Goal: Information Seeking & Learning: Learn about a topic

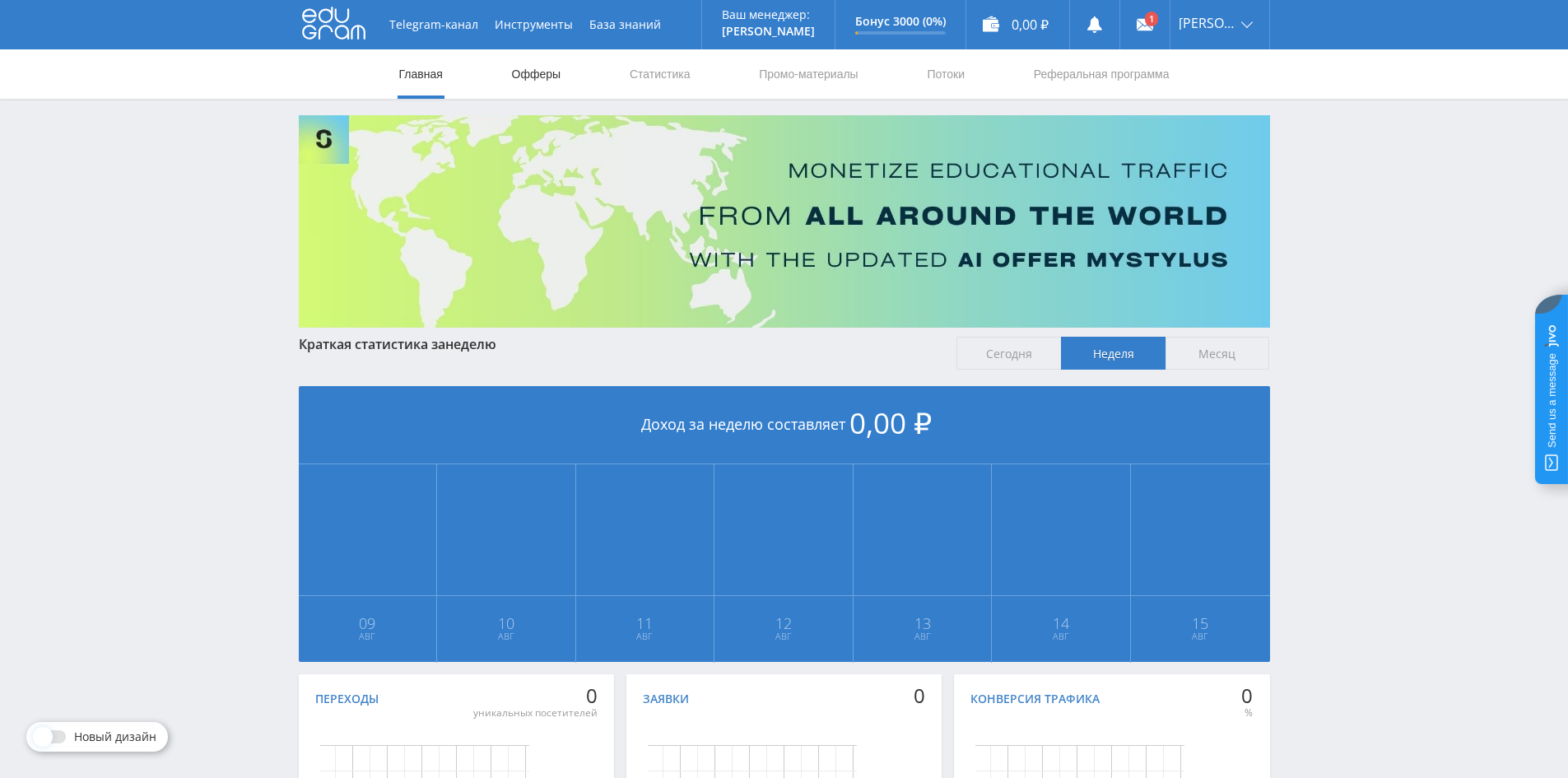
click at [534, 73] on link "Офферы" at bounding box center [536, 74] width 53 height 49
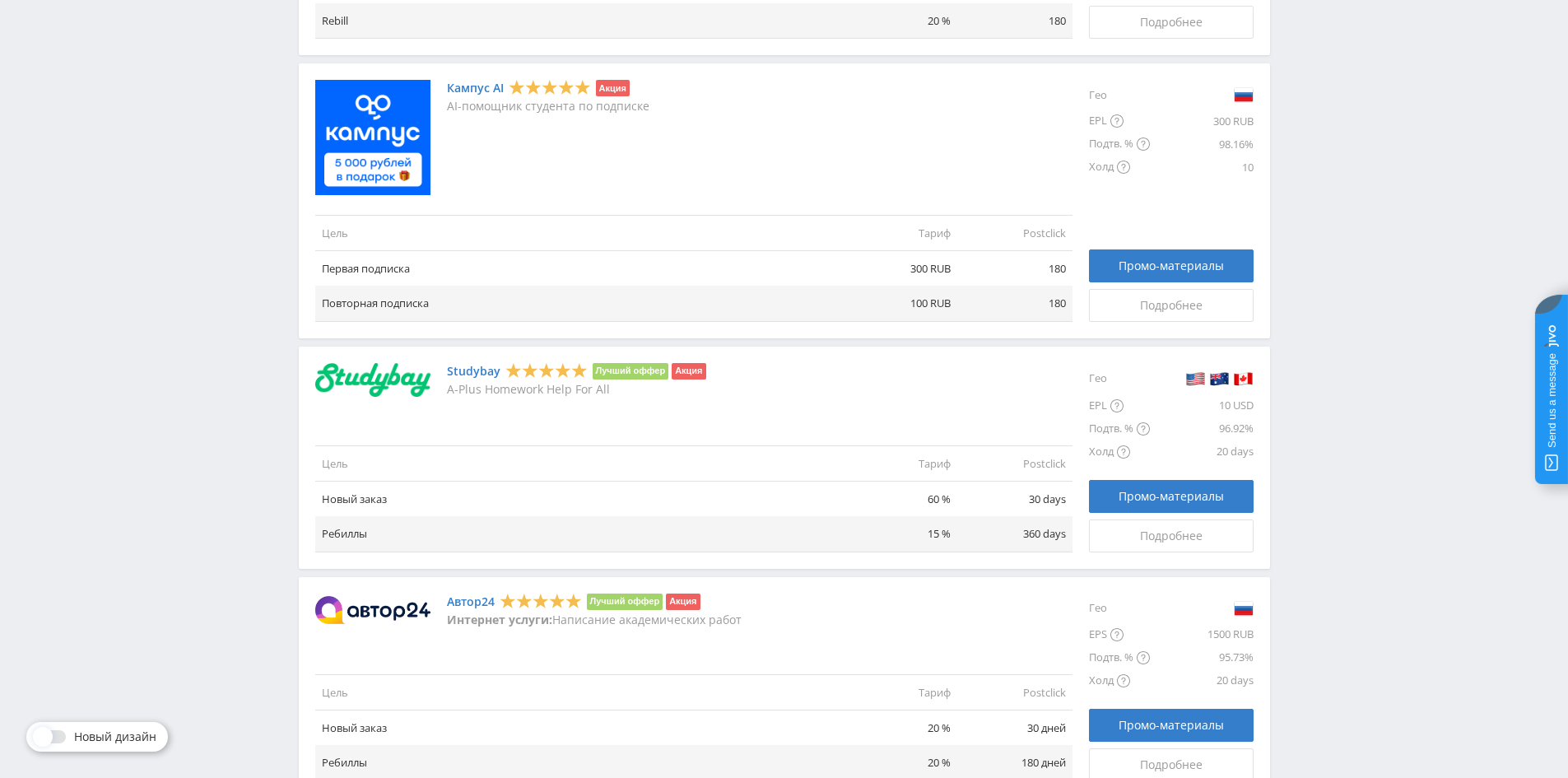
scroll to position [1153, 0]
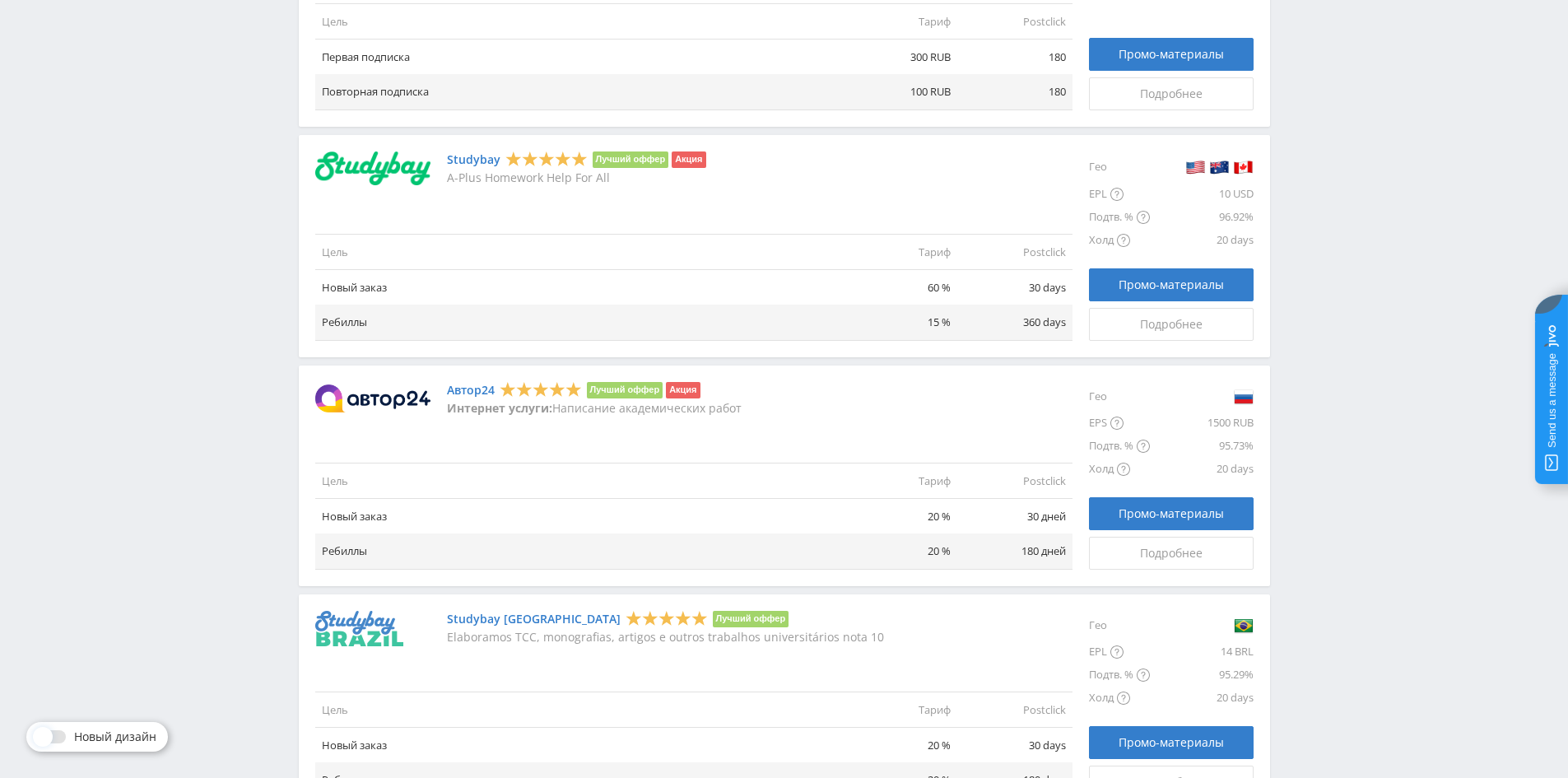
click at [476, 390] on link "Автор24" at bounding box center [471, 389] width 48 height 13
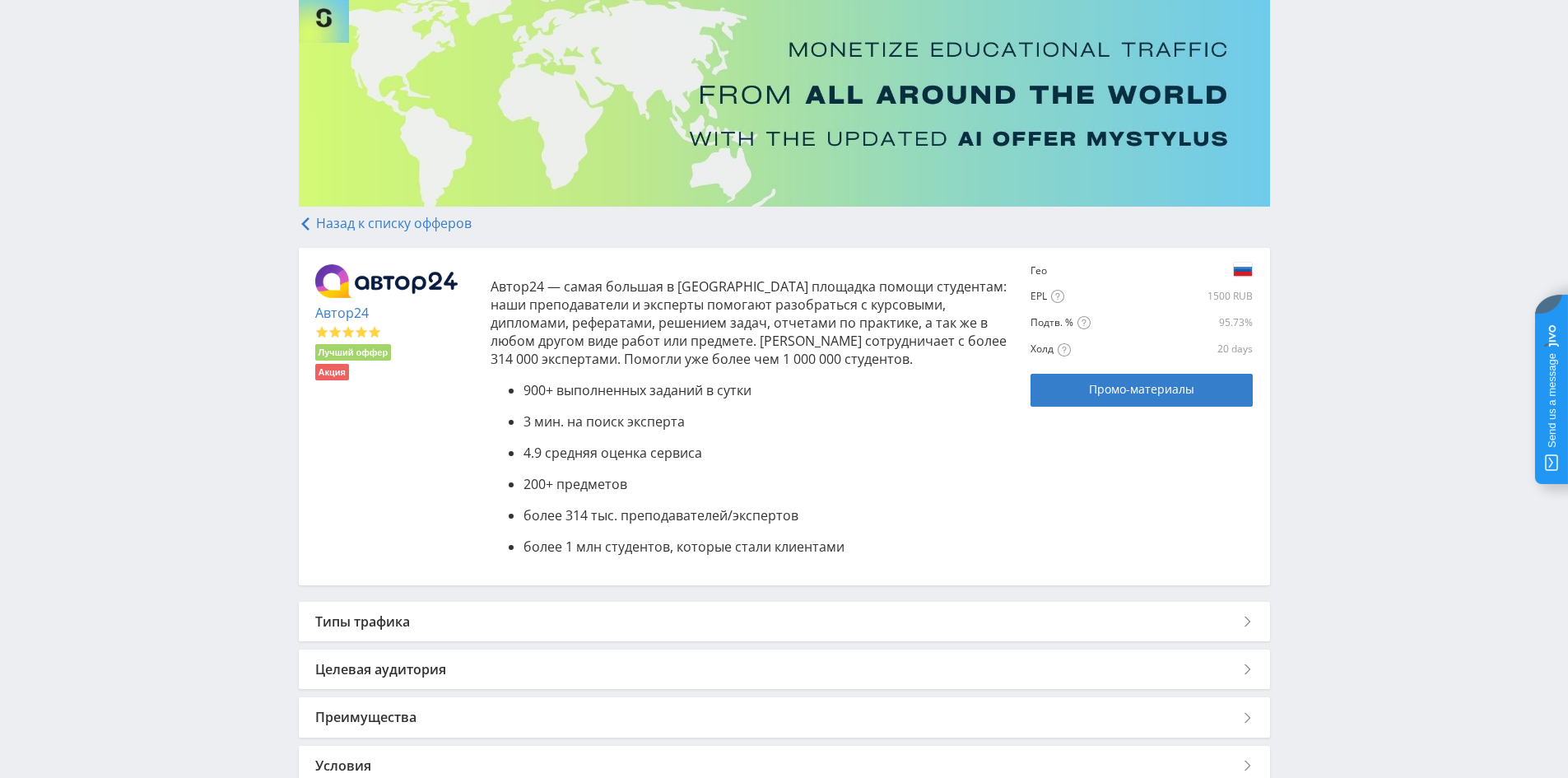
scroll to position [165, 0]
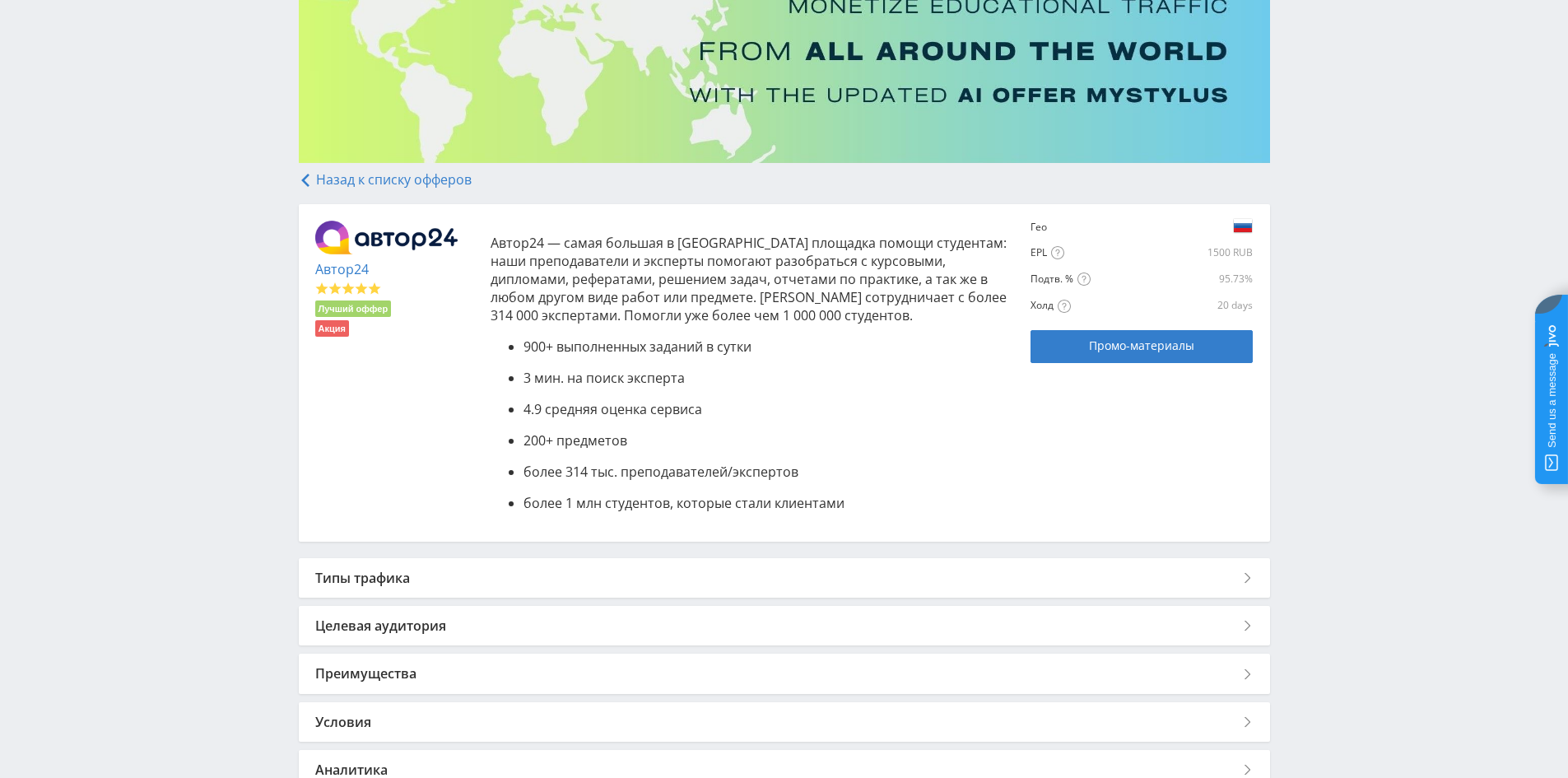
click at [471, 584] on div "Типы трафика" at bounding box center [784, 578] width 971 height 39
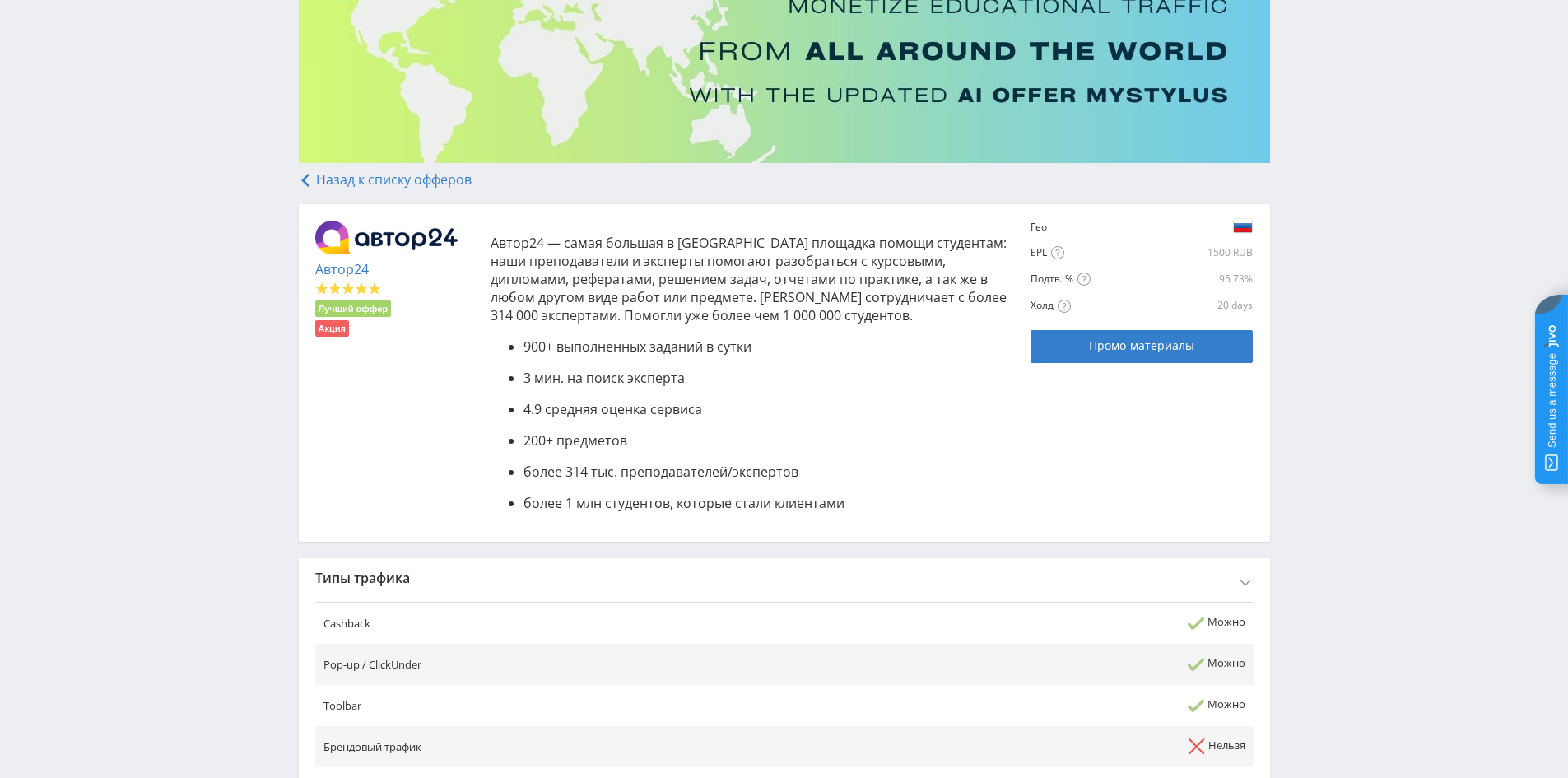
click at [470, 583] on div "Типы трафика" at bounding box center [784, 578] width 971 height 39
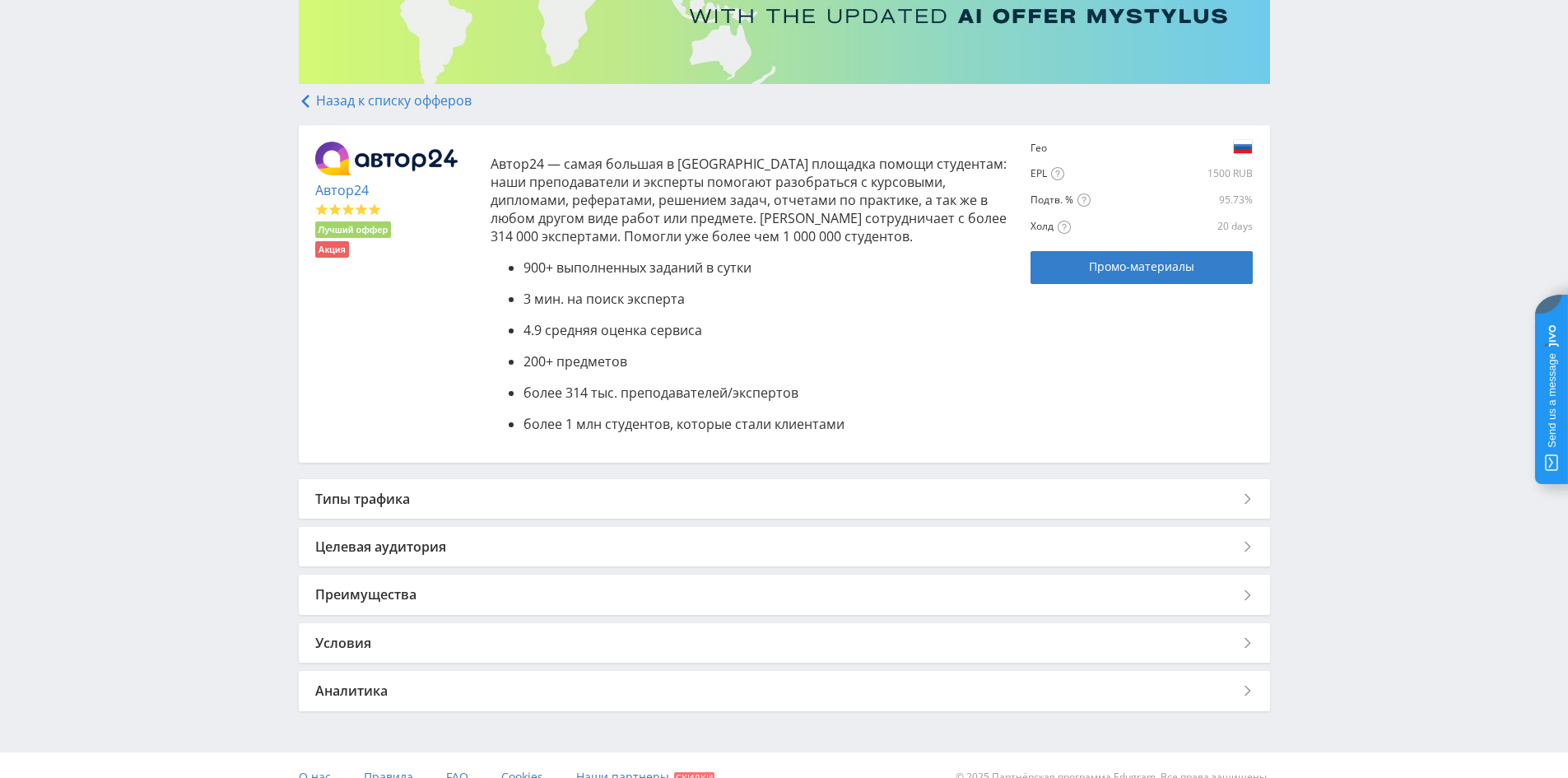
scroll to position [268, 0]
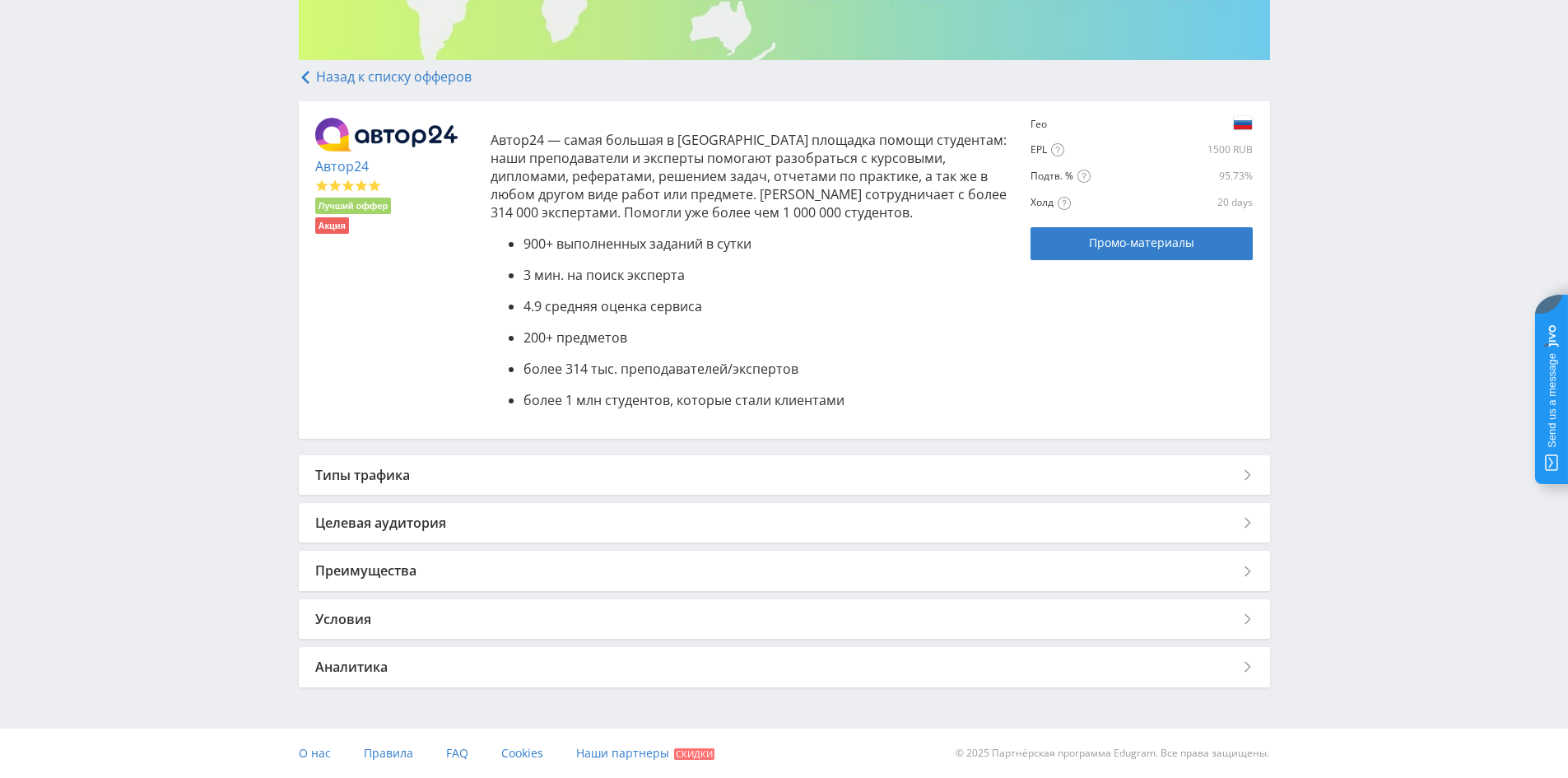
click at [405, 621] on div "Условия" at bounding box center [784, 619] width 971 height 39
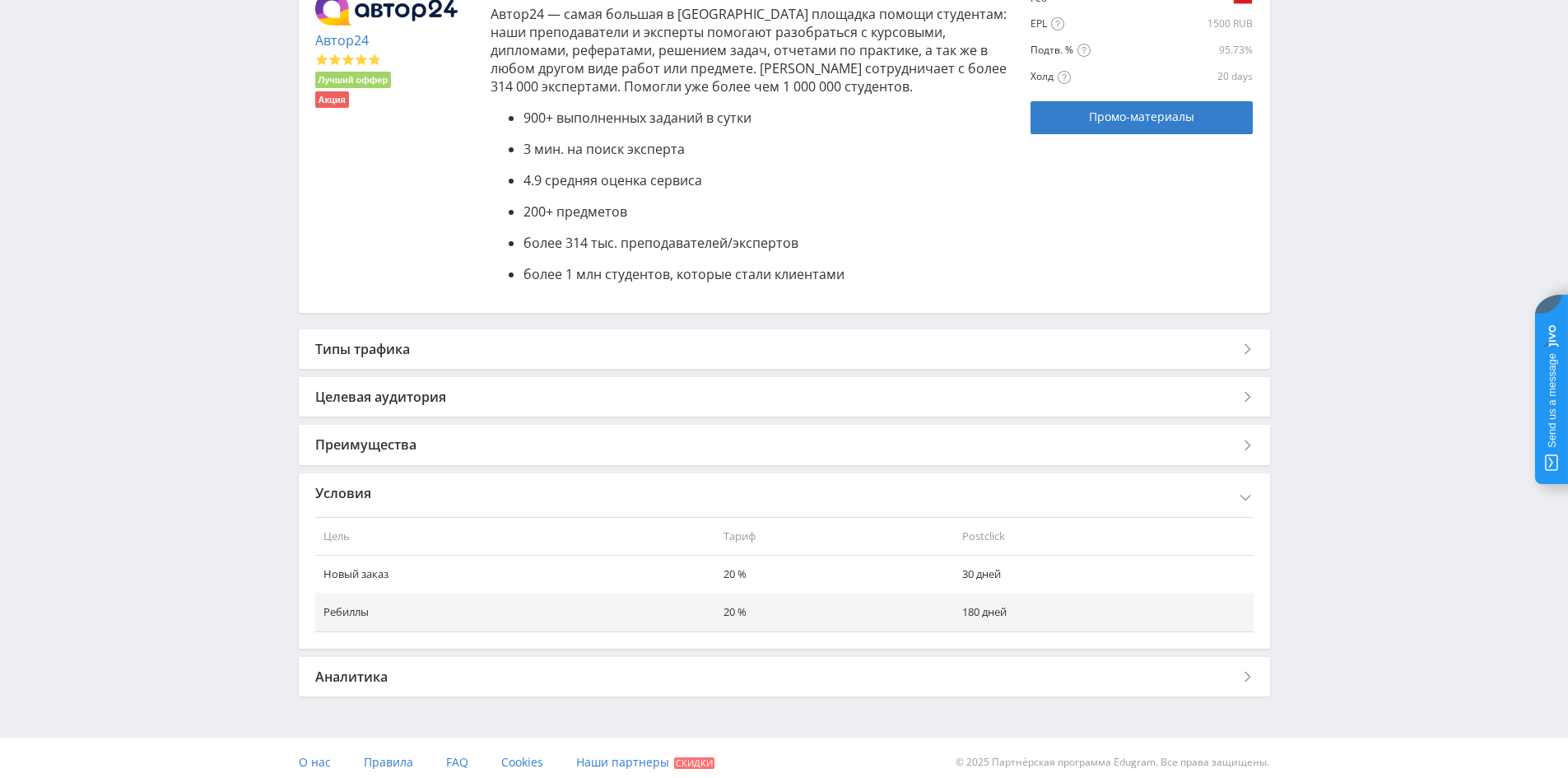
scroll to position [403, 0]
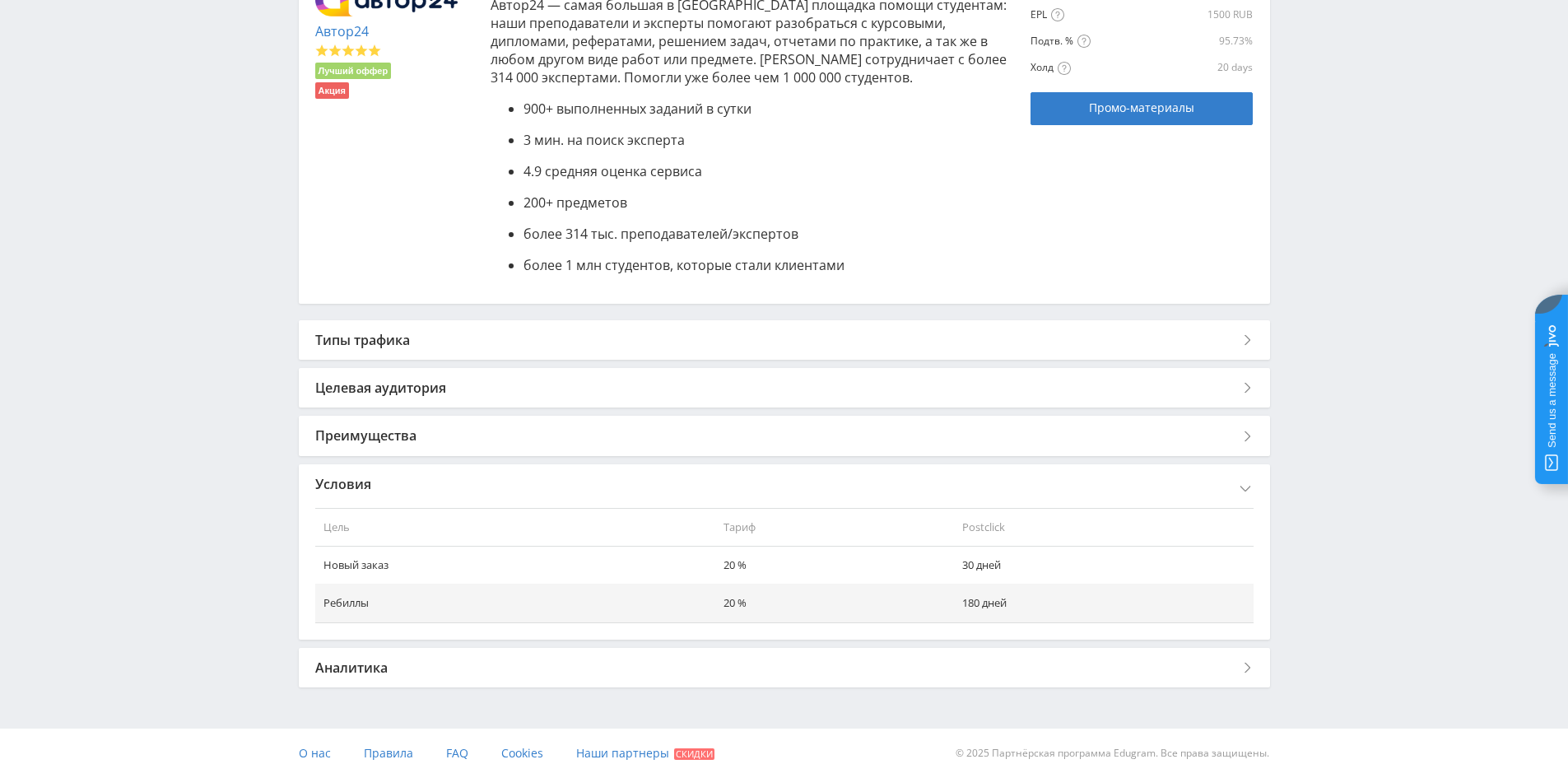
click at [429, 440] on div "Преимущества" at bounding box center [784, 435] width 971 height 39
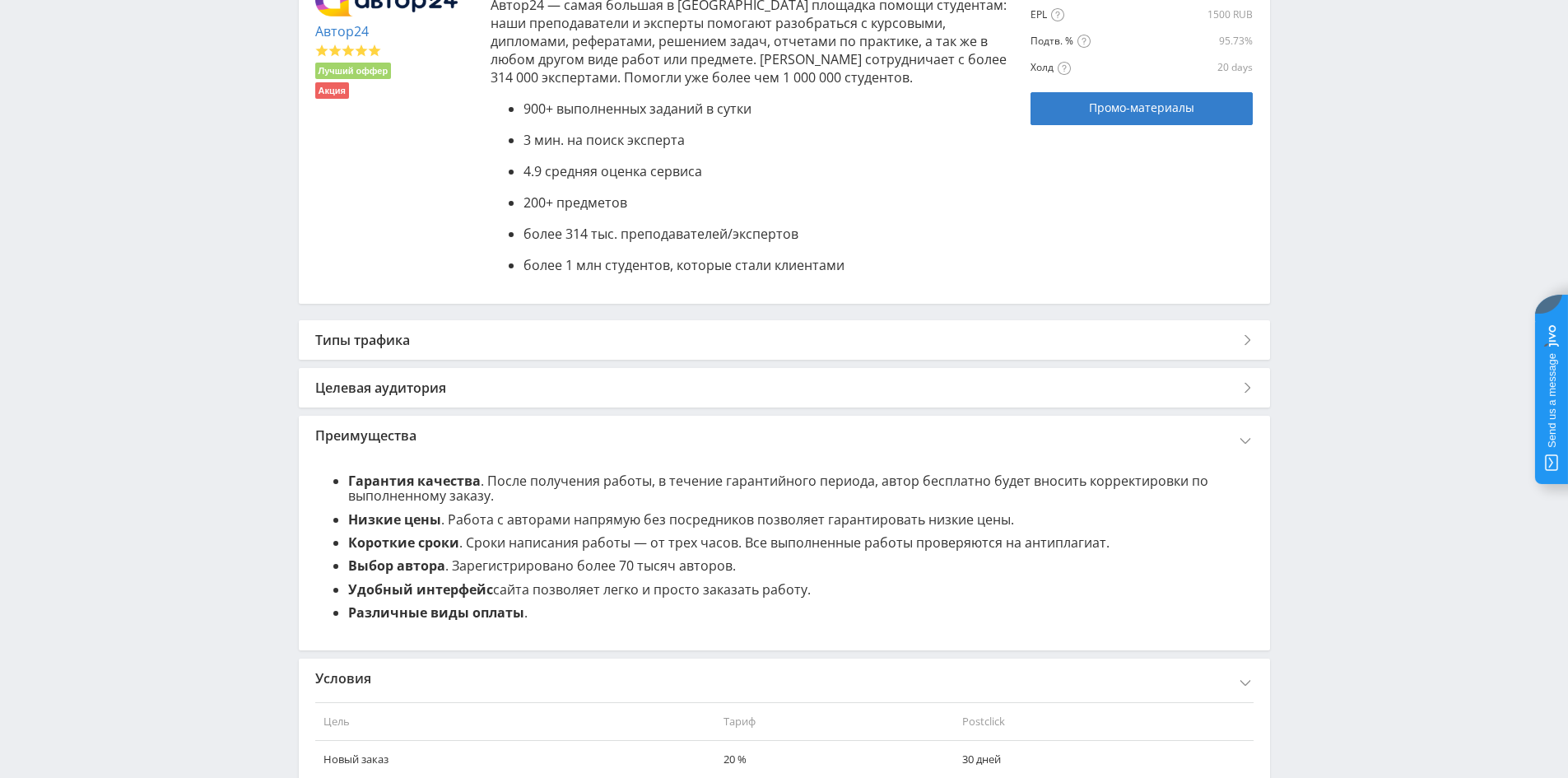
click at [437, 397] on div "Целевая аудитория" at bounding box center [784, 388] width 971 height 39
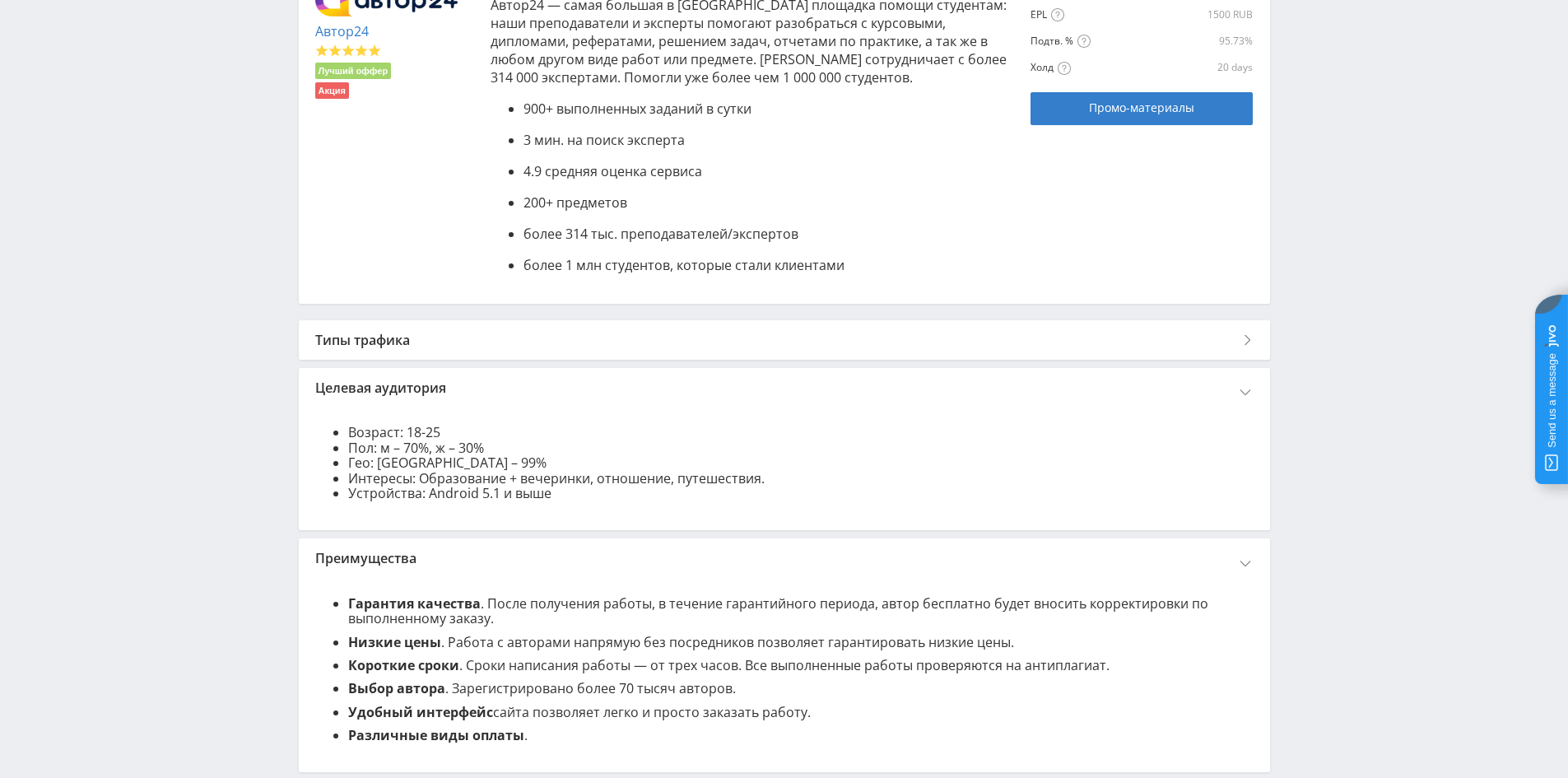
click at [444, 394] on div "Целевая аудитория" at bounding box center [784, 388] width 971 height 39
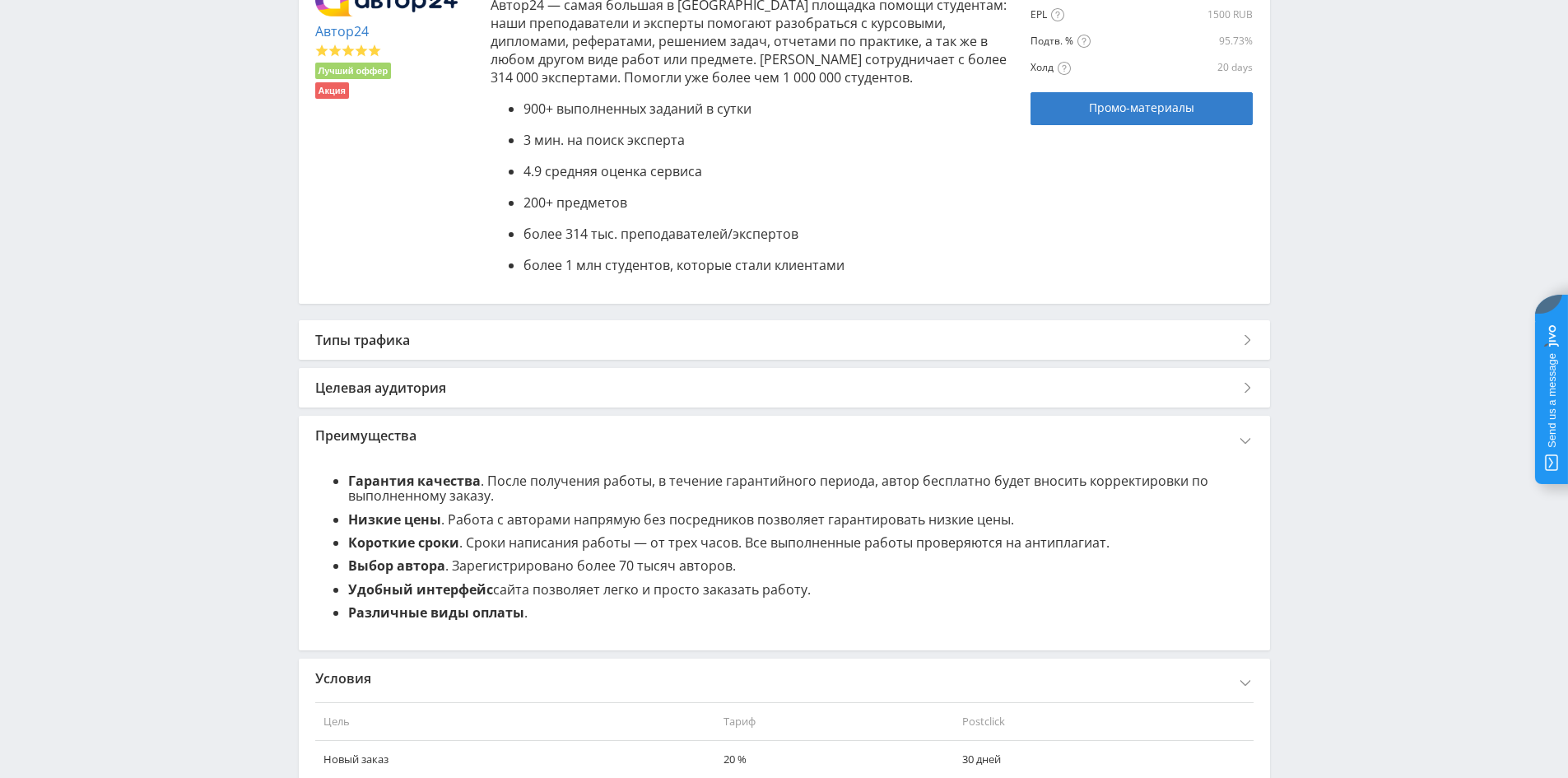
click at [463, 440] on div "Преимущества" at bounding box center [784, 435] width 971 height 39
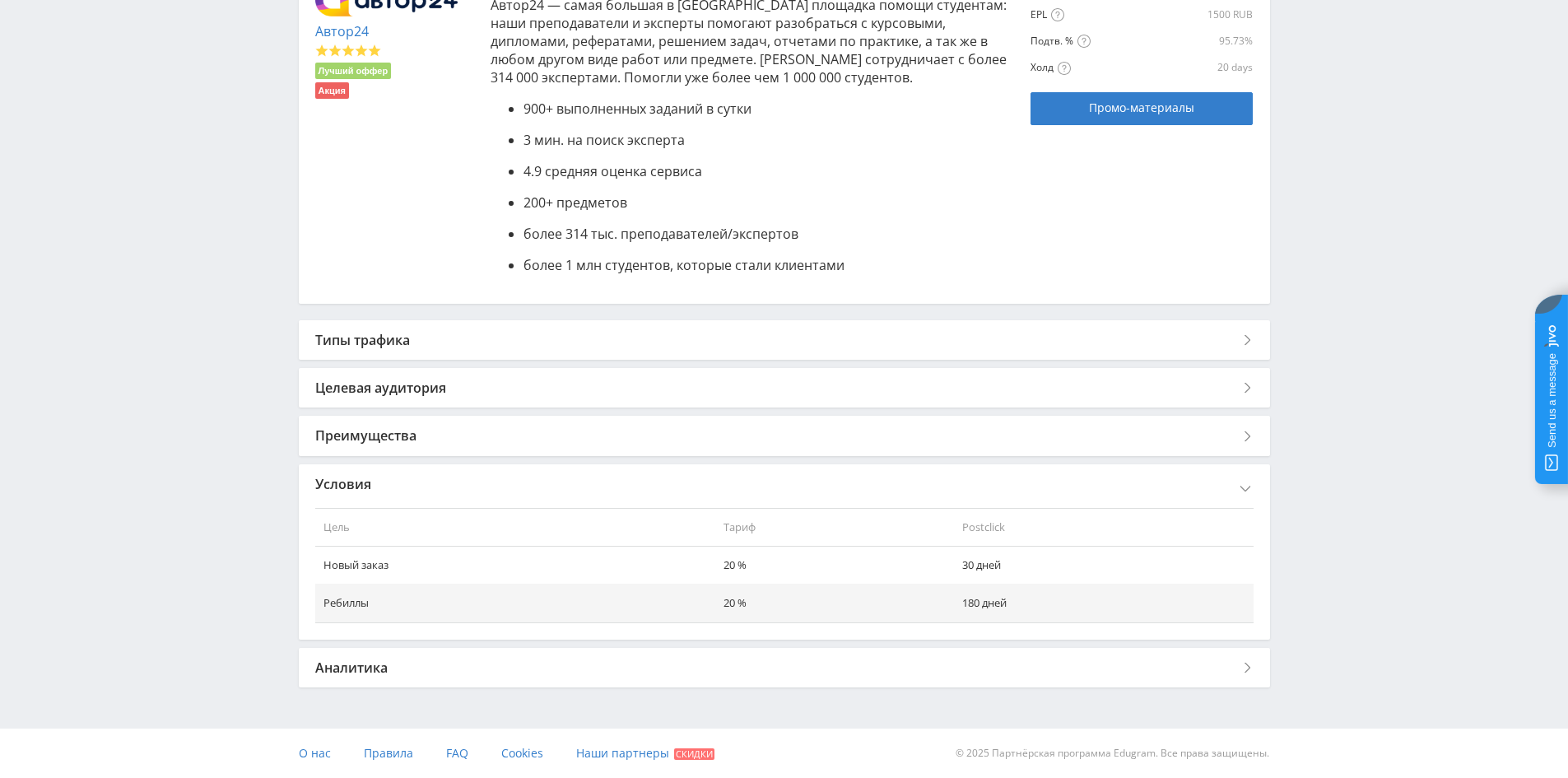
click at [441, 490] on div "Условия" at bounding box center [784, 484] width 971 height 39
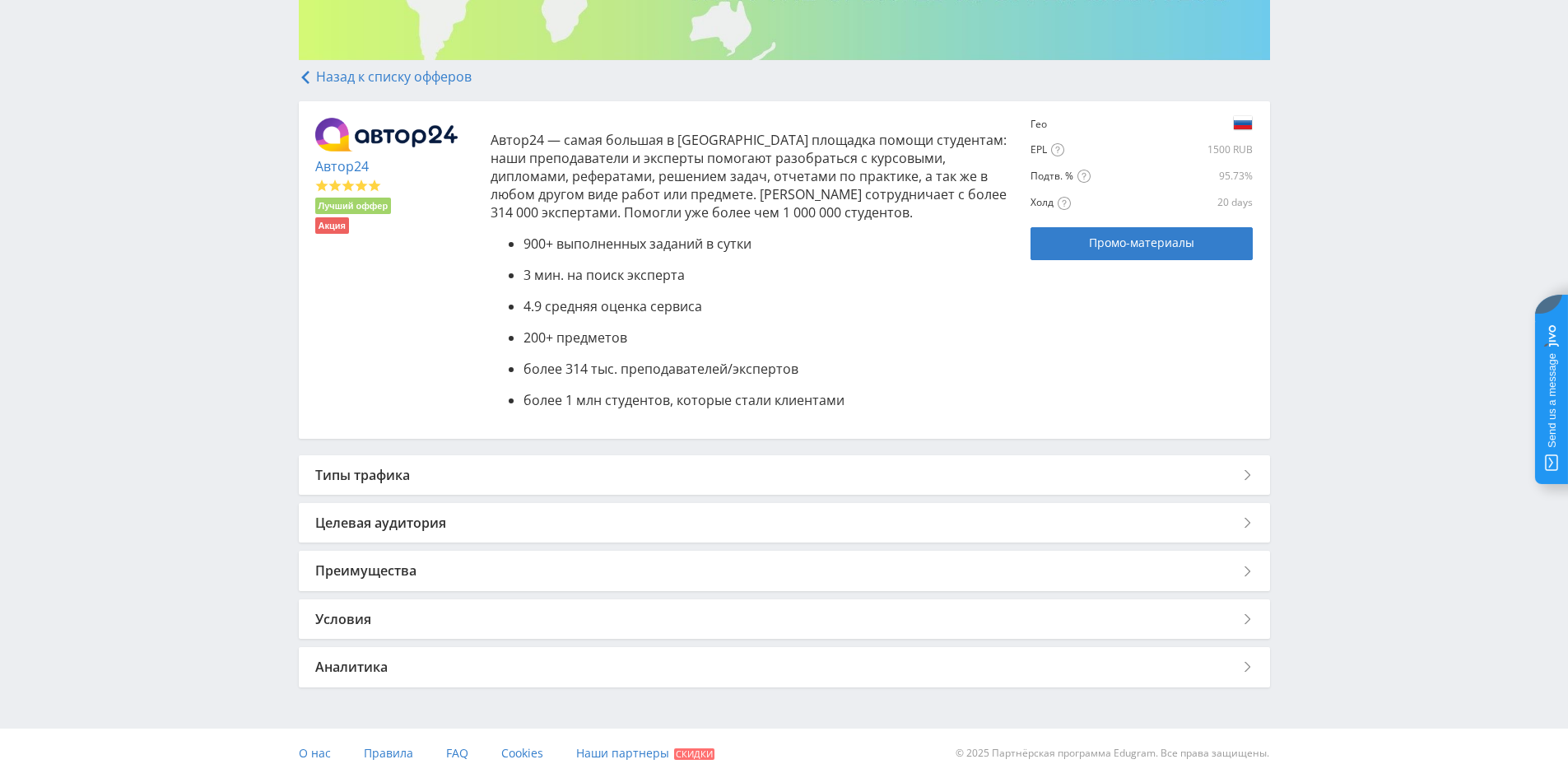
click at [423, 681] on div "Аналитика" at bounding box center [784, 667] width 971 height 39
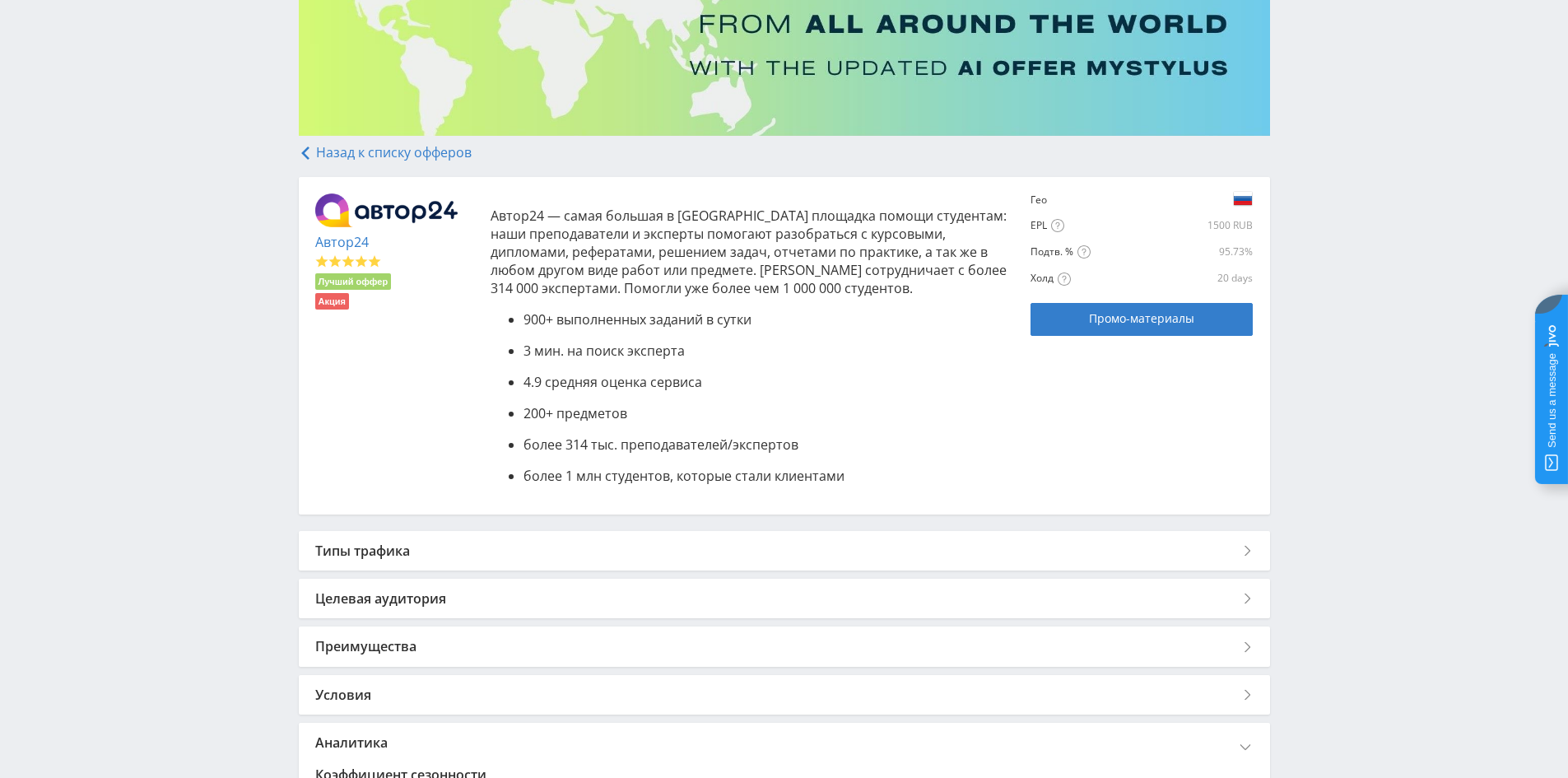
scroll to position [247, 0]
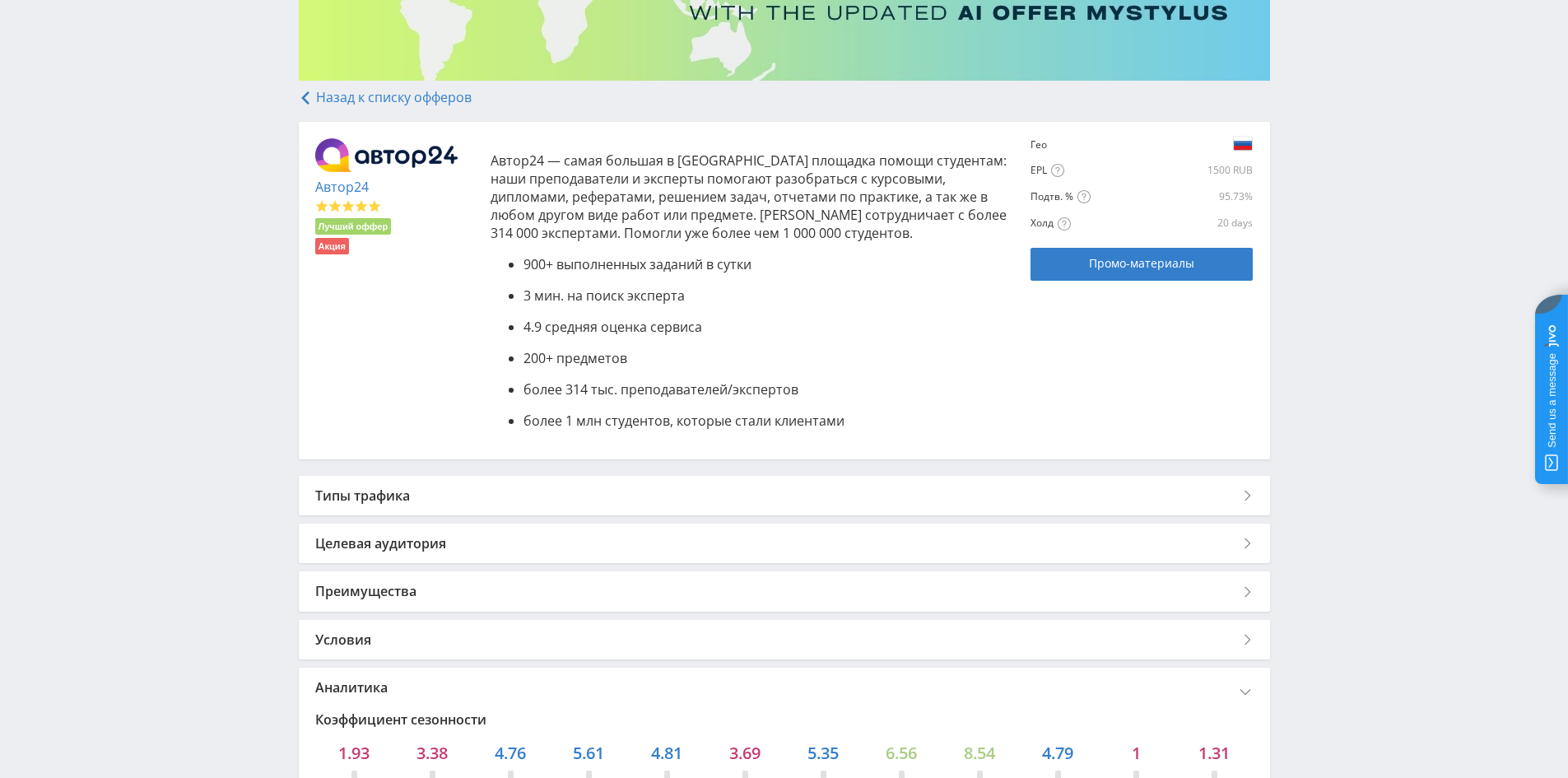
click at [631, 497] on div "Типы трафика" at bounding box center [784, 496] width 971 height 39
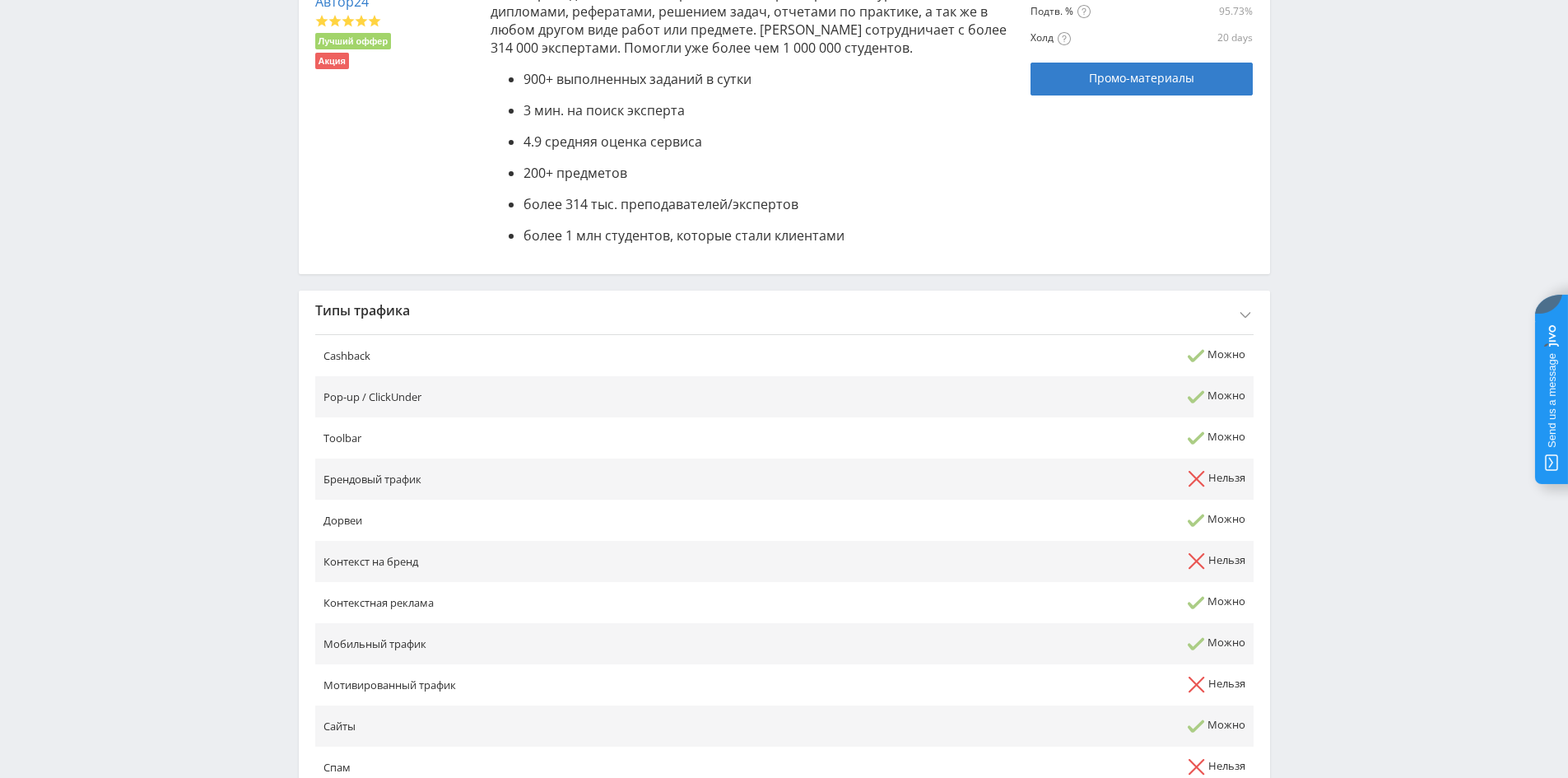
scroll to position [494, 0]
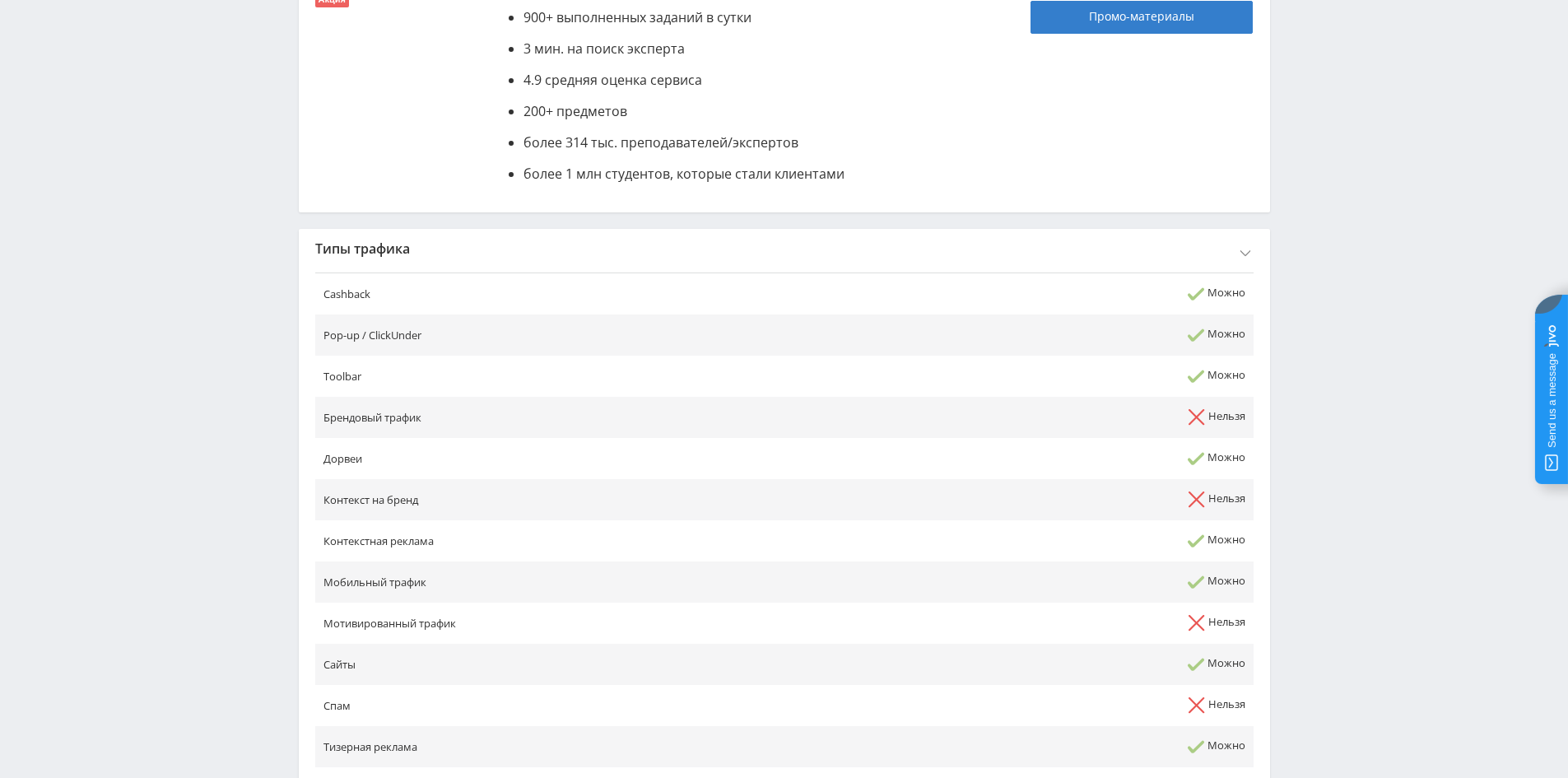
click at [584, 247] on div "Типы трафика" at bounding box center [784, 248] width 971 height 39
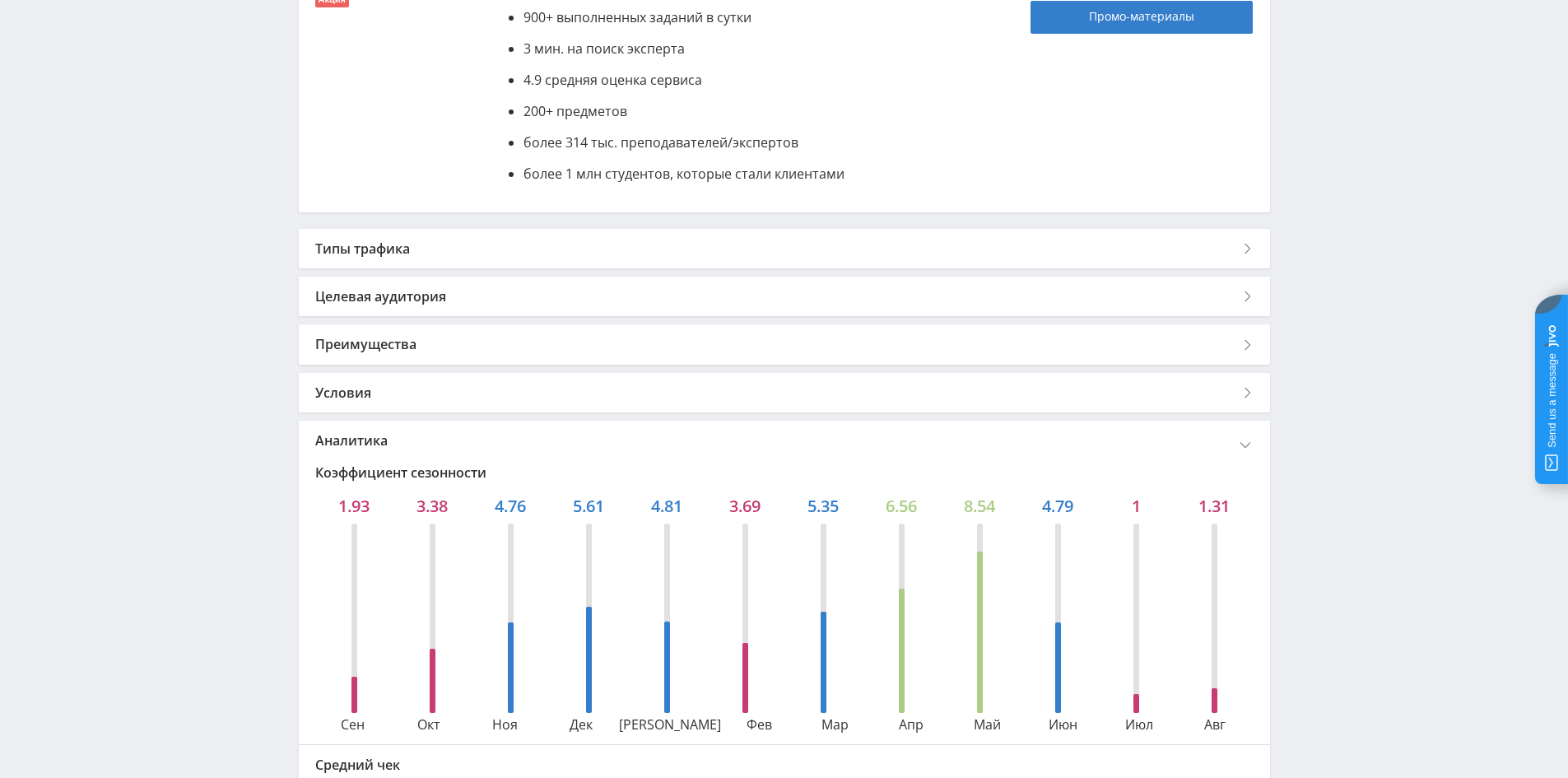
click at [464, 303] on div "Целевая аудитория" at bounding box center [784, 296] width 971 height 39
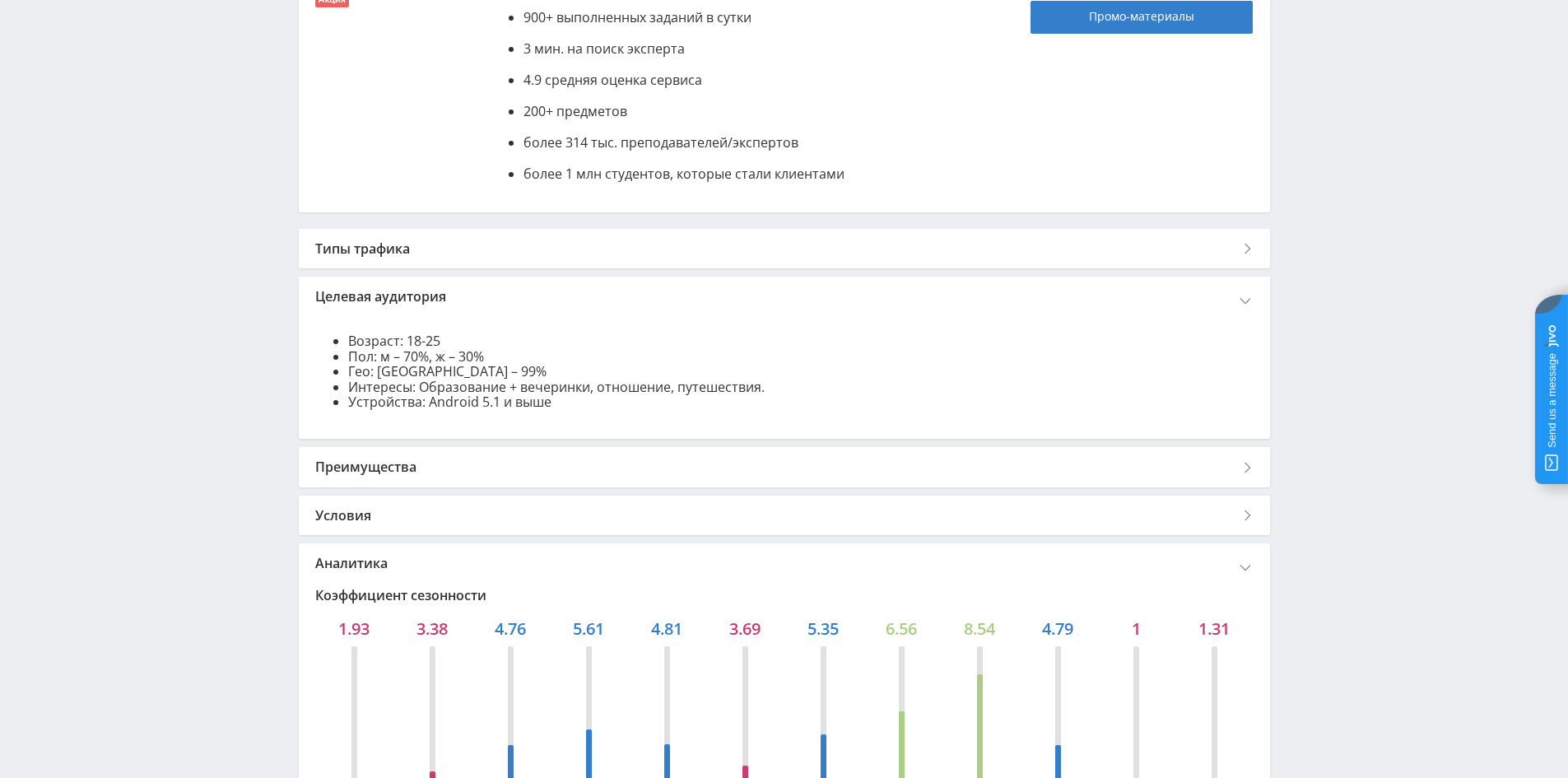
click at [463, 303] on div "Целевая аудитория" at bounding box center [784, 296] width 971 height 39
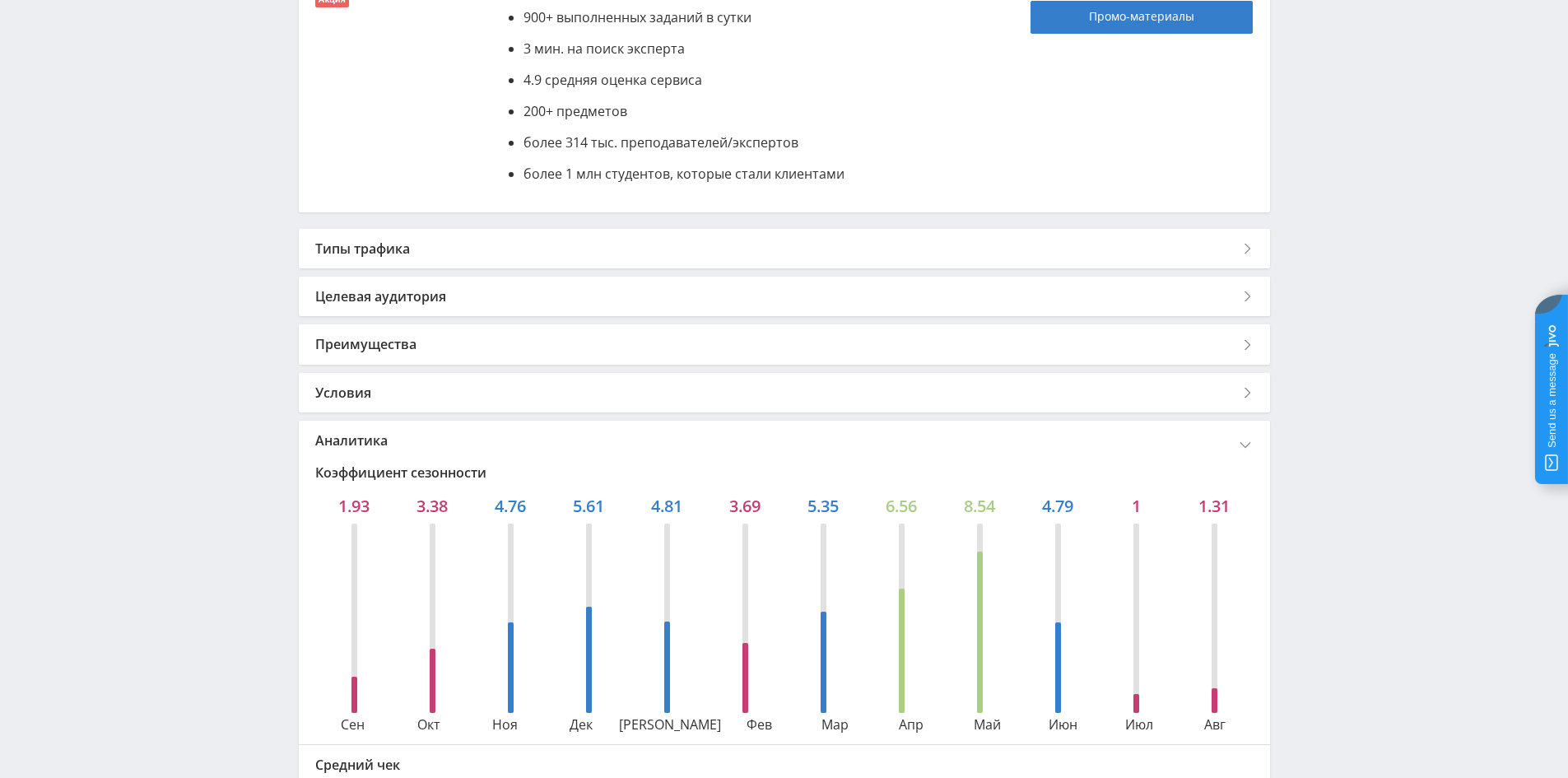
click at [445, 340] on div "Преимущества" at bounding box center [784, 344] width 971 height 39
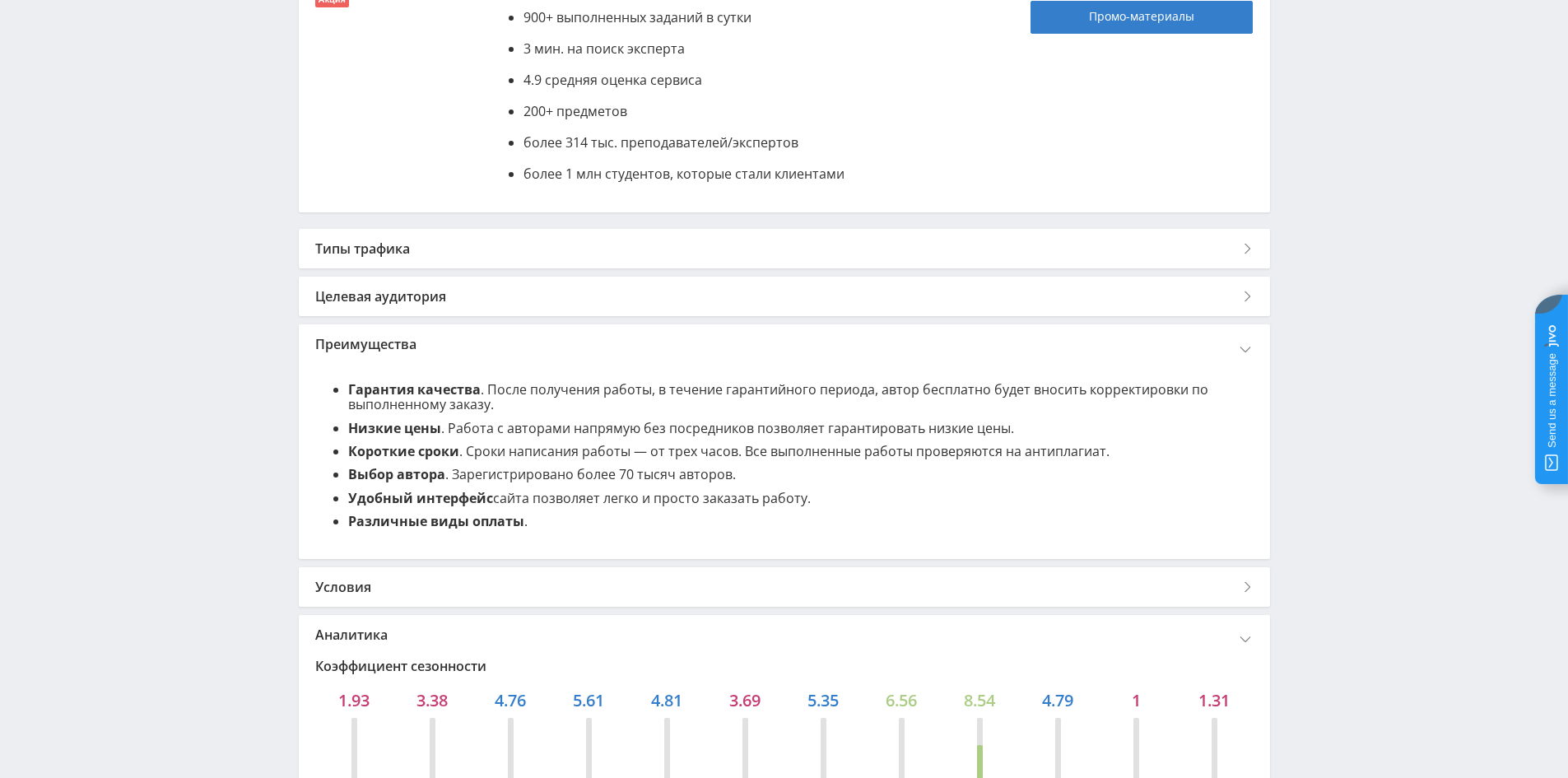
click at [445, 340] on div "Преимущества" at bounding box center [784, 344] width 971 height 39
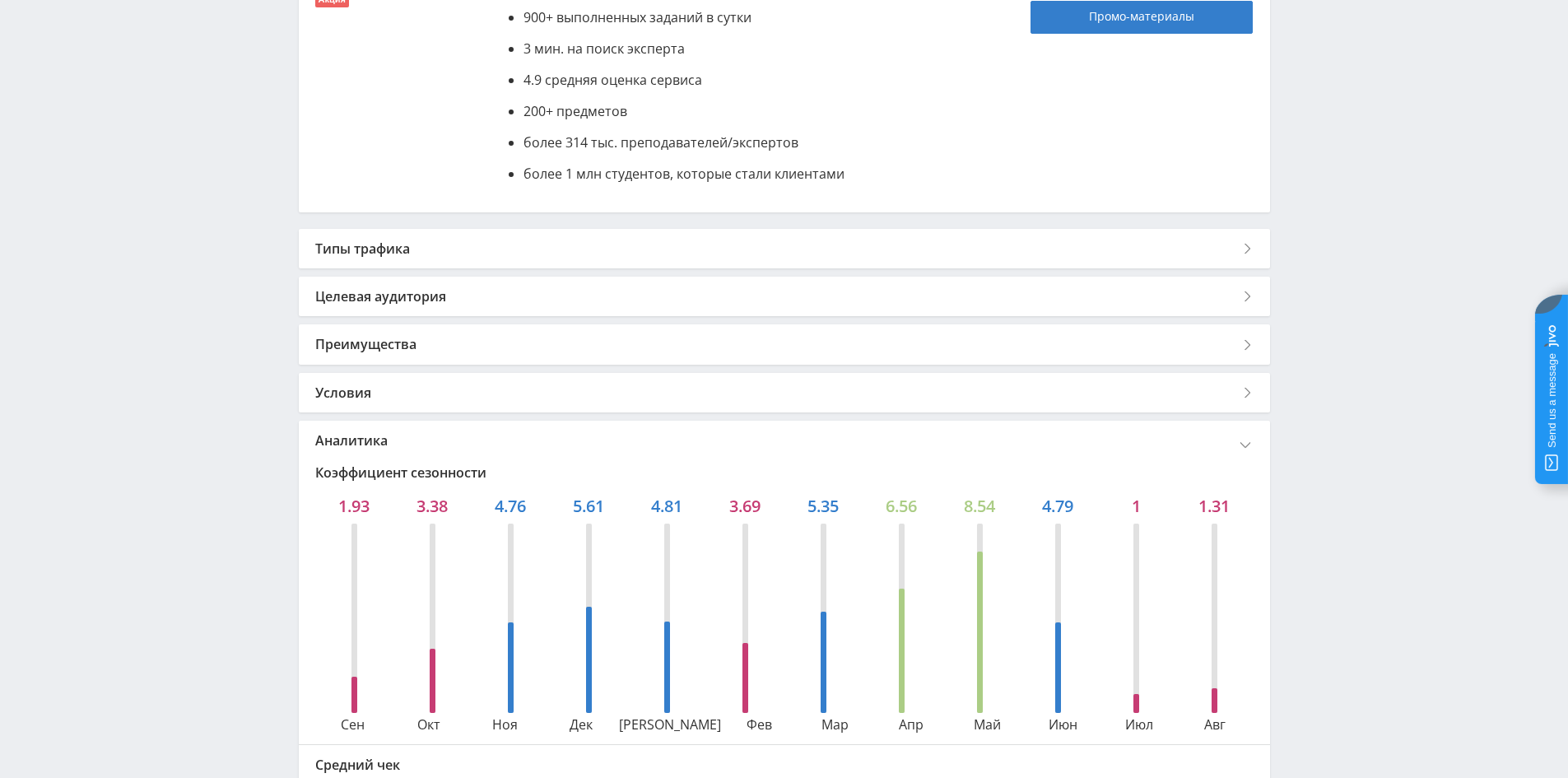
click at [456, 416] on div "Назад к списку офферов Автор24 Лучший оффер Акция Автор24 — самая большая в [GE…" at bounding box center [784, 540] width 971 height 1395
click at [461, 401] on div "Условия" at bounding box center [784, 393] width 971 height 39
